Goal: Task Accomplishment & Management: Complete application form

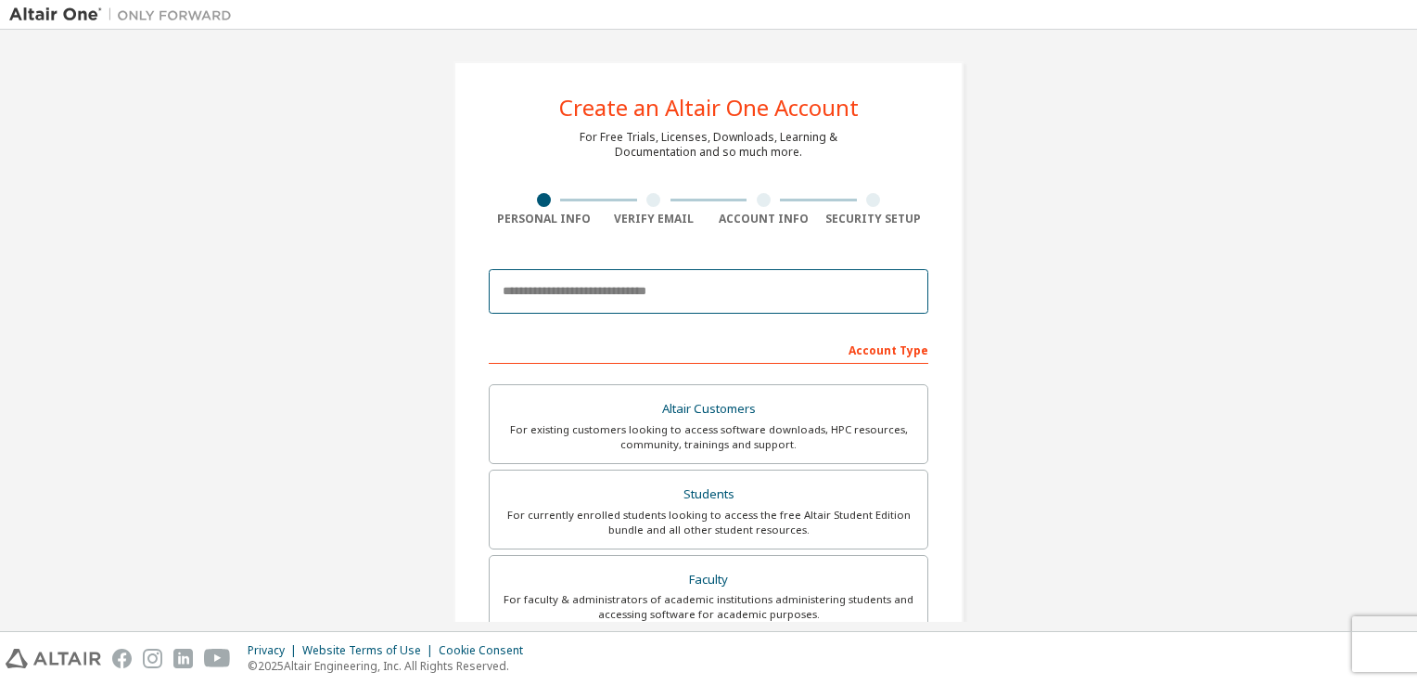
click at [552, 284] on input "email" at bounding box center [709, 291] width 440 height 45
type input "**********"
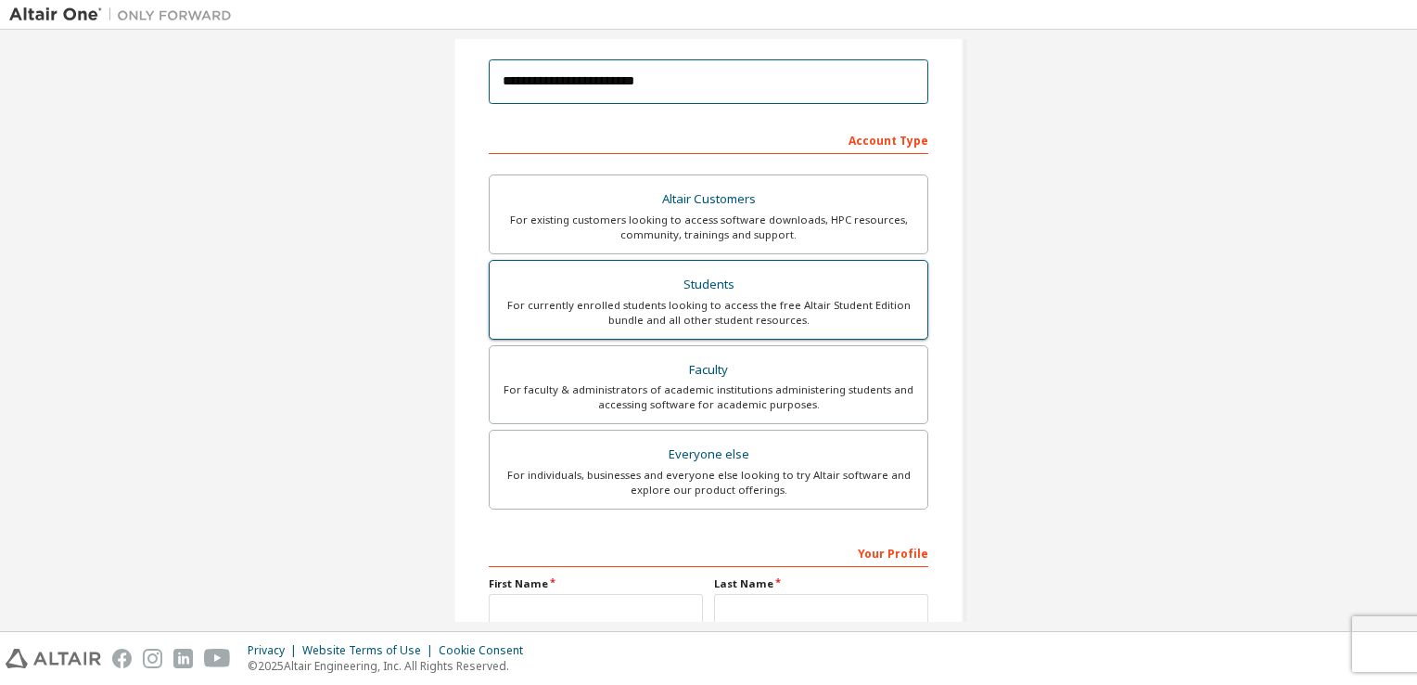
scroll to position [123, 0]
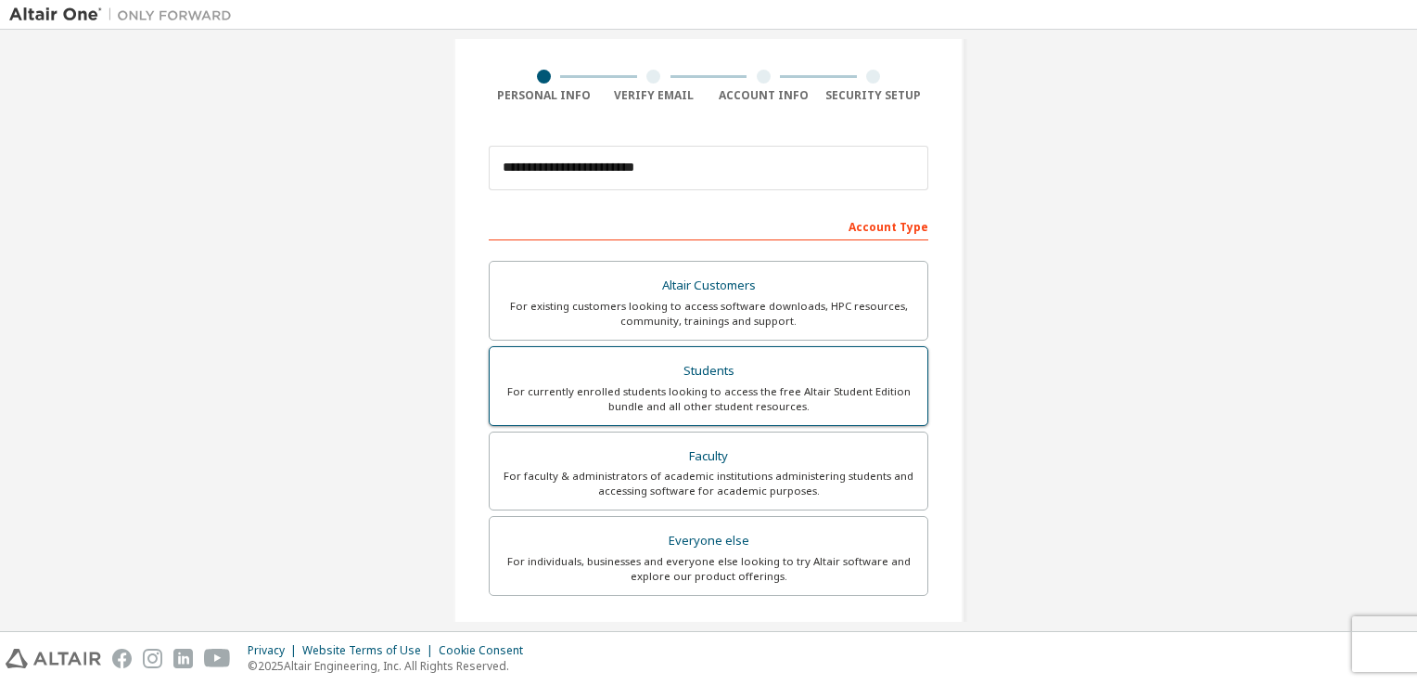
click at [783, 370] on div "Students" at bounding box center [709, 371] width 416 height 26
click at [902, 401] on div "For currently enrolled students looking to access the free Altair Student Editi…" at bounding box center [709, 399] width 416 height 30
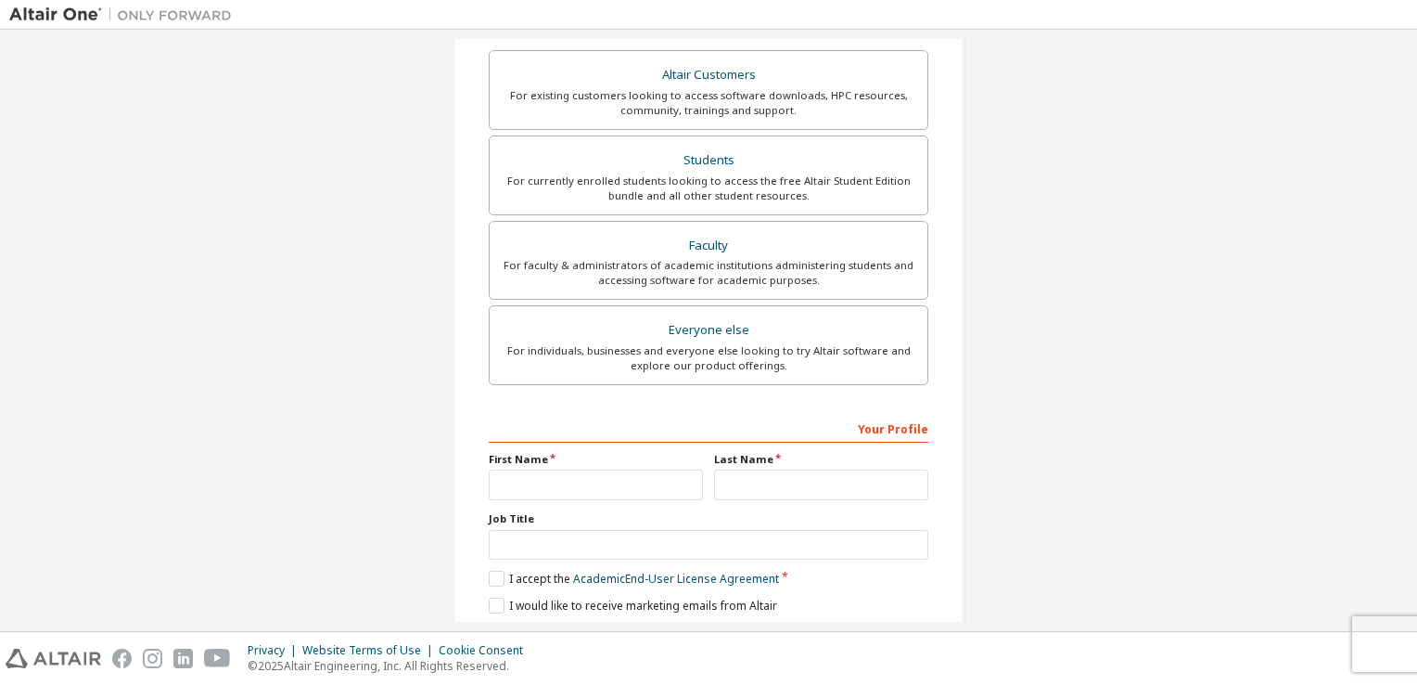
scroll to position [395, 0]
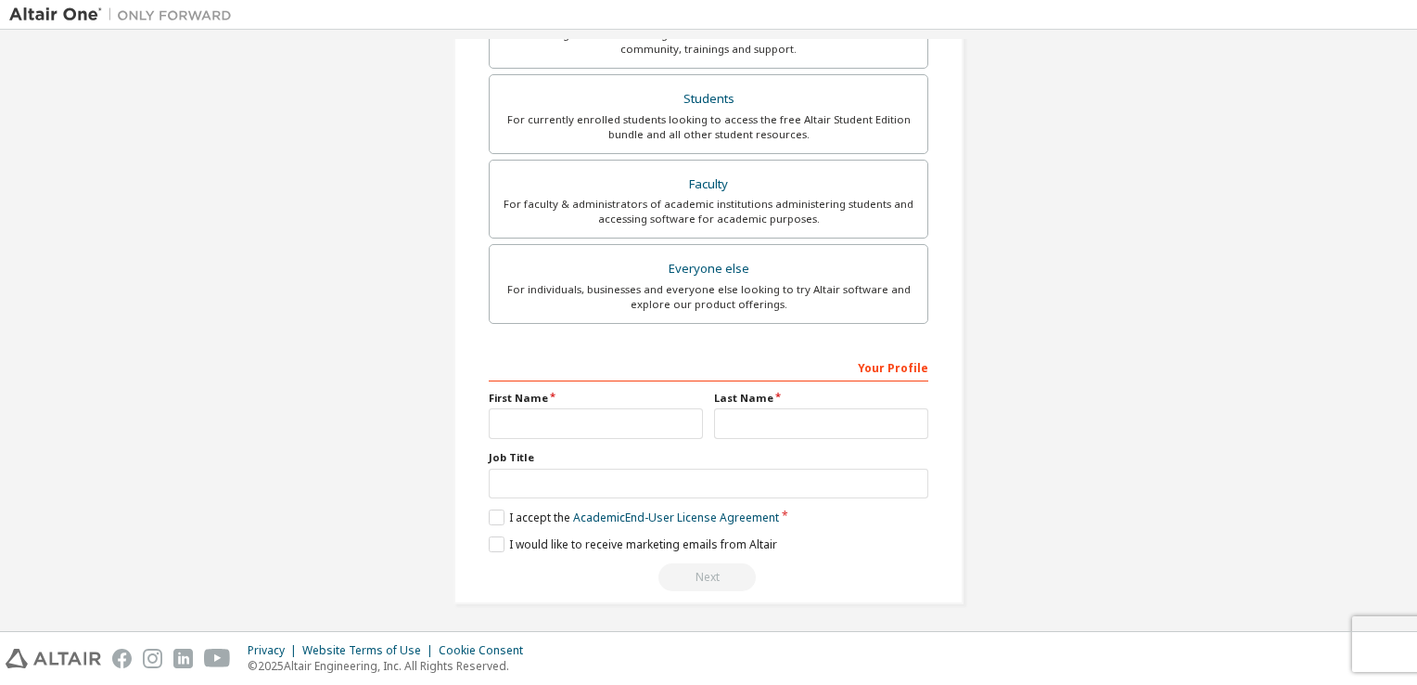
click at [591, 404] on div "First Name" at bounding box center [595, 415] width 225 height 48
click at [591, 414] on input "text" at bounding box center [596, 423] width 214 height 31
type input "***"
type input "****"
click at [493, 518] on label "I accept the Academic End-User License Agreement" at bounding box center [634, 517] width 290 height 16
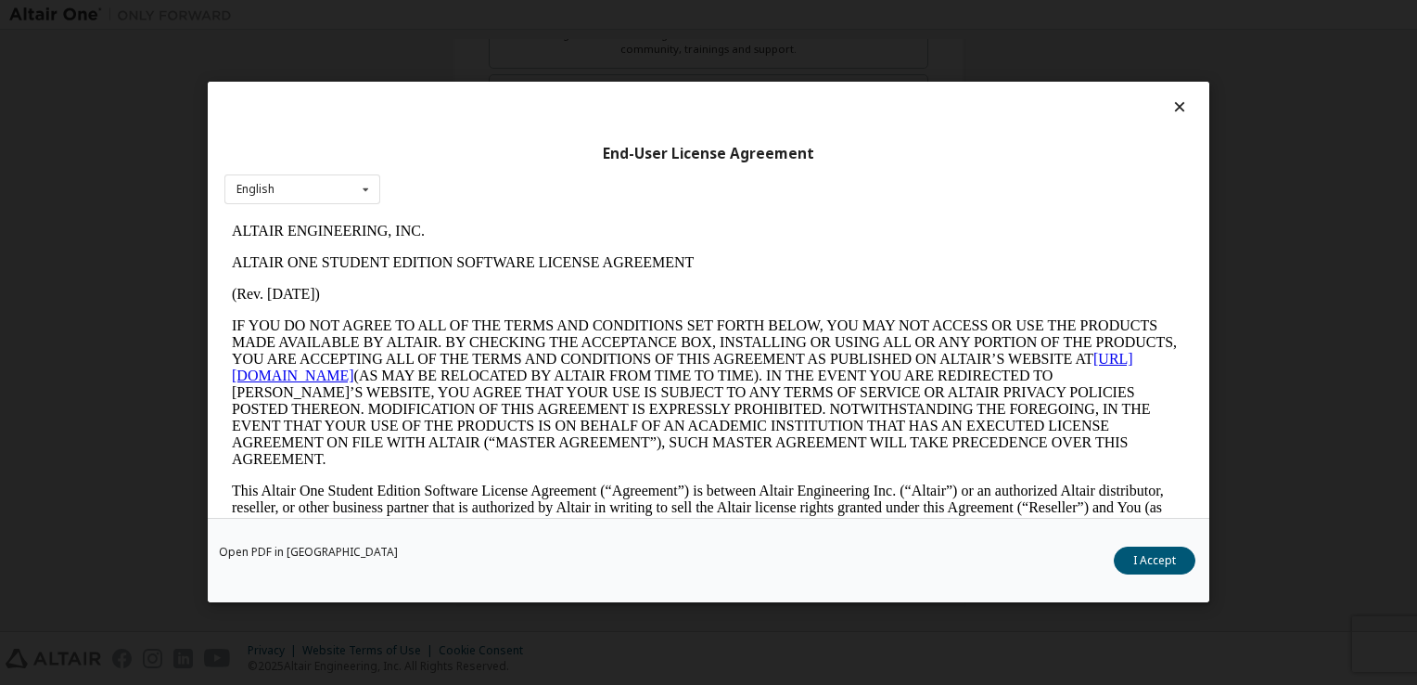
scroll to position [0, 0]
click at [1151, 557] on button "I Accept" at bounding box center [1155, 561] width 82 height 28
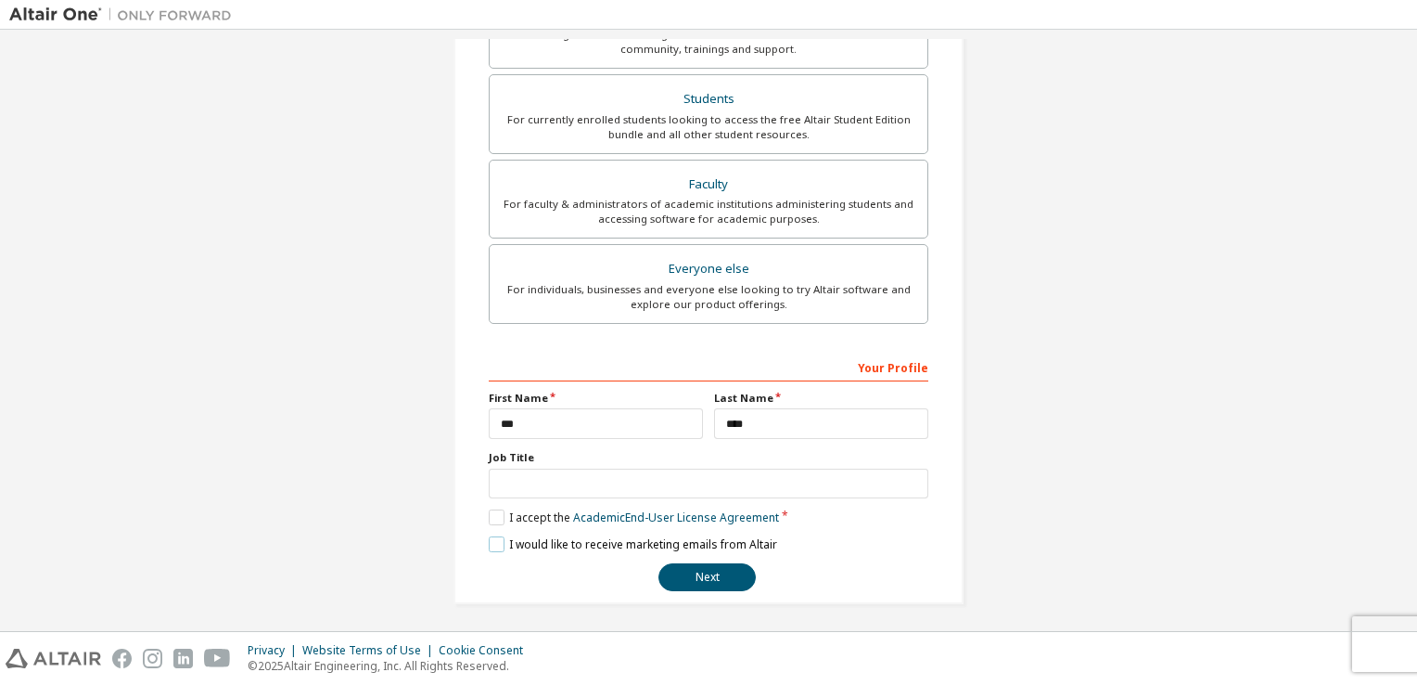
click at [490, 544] on label "I would like to receive marketing emails from Altair" at bounding box center [633, 544] width 288 height 16
click at [712, 566] on button "Next" at bounding box center [707, 577] width 97 height 28
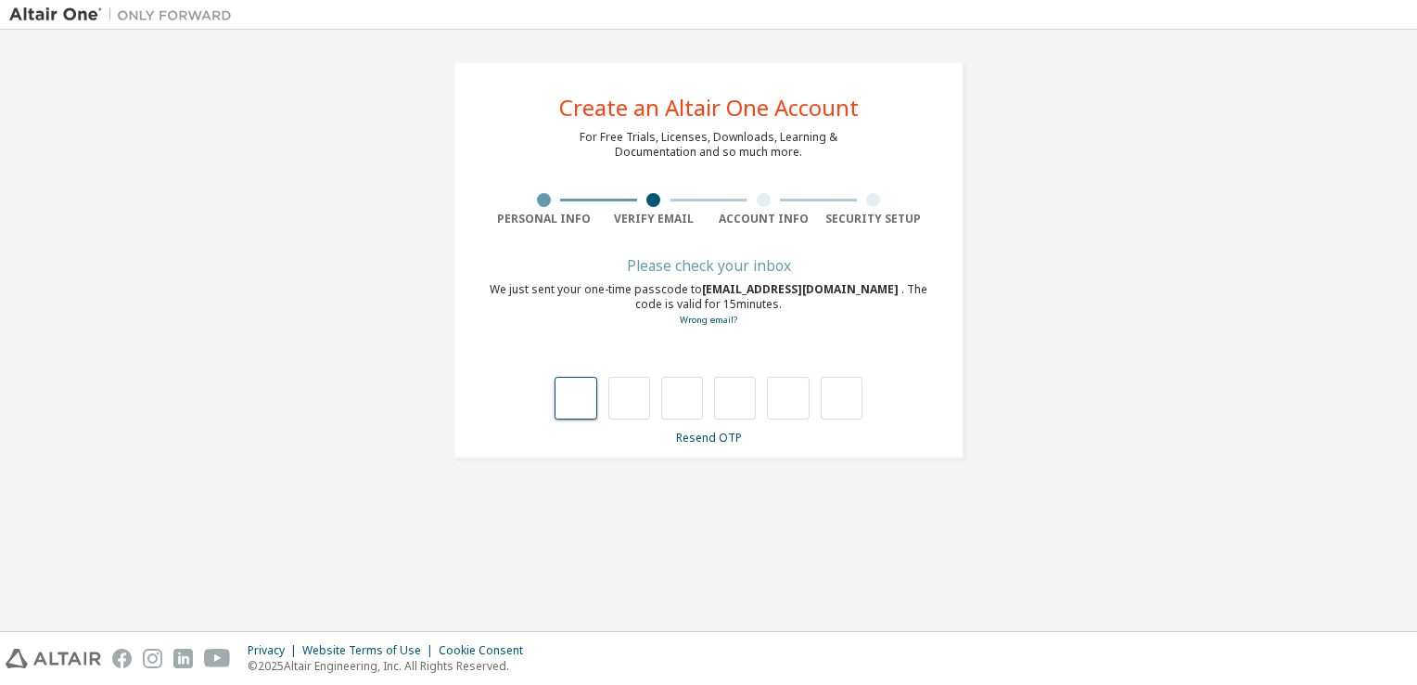
type input "*"
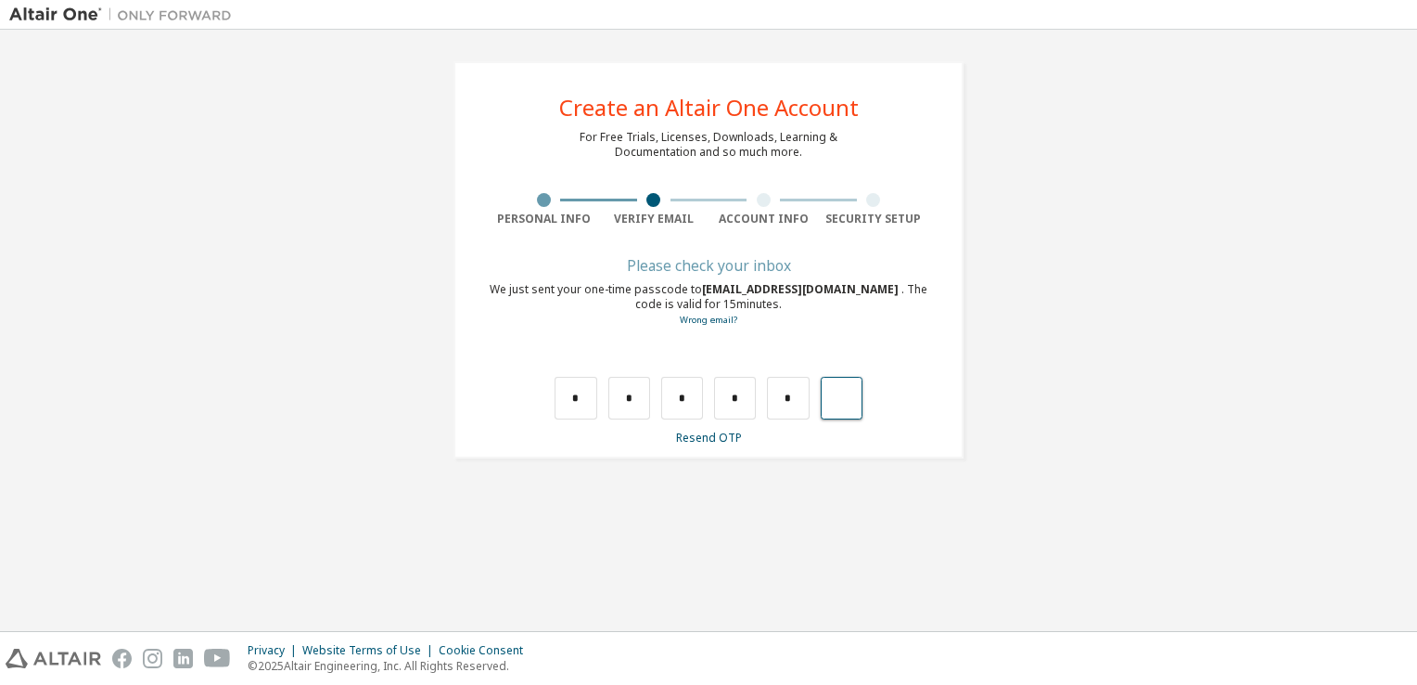
type input "*"
